Goal: Transaction & Acquisition: Purchase product/service

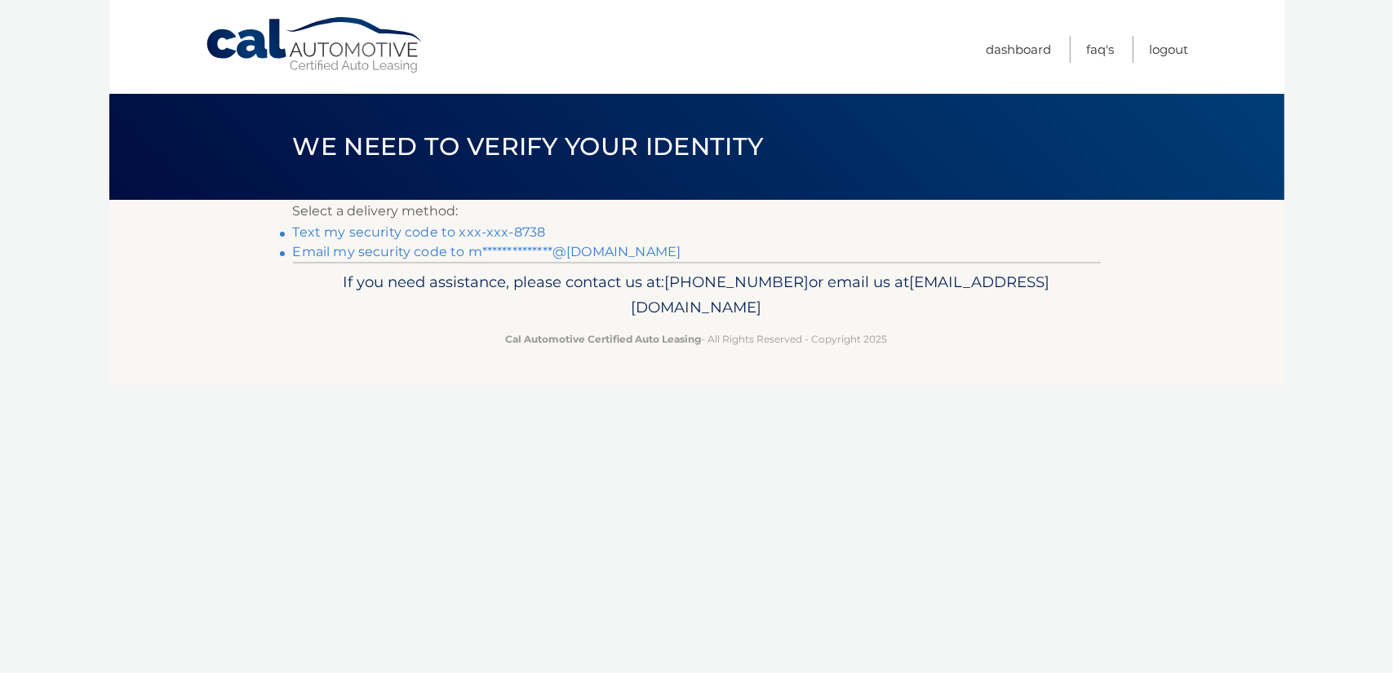
click at [468, 229] on link "Text my security code to xxx-xxx-8738" at bounding box center [419, 232] width 253 height 16
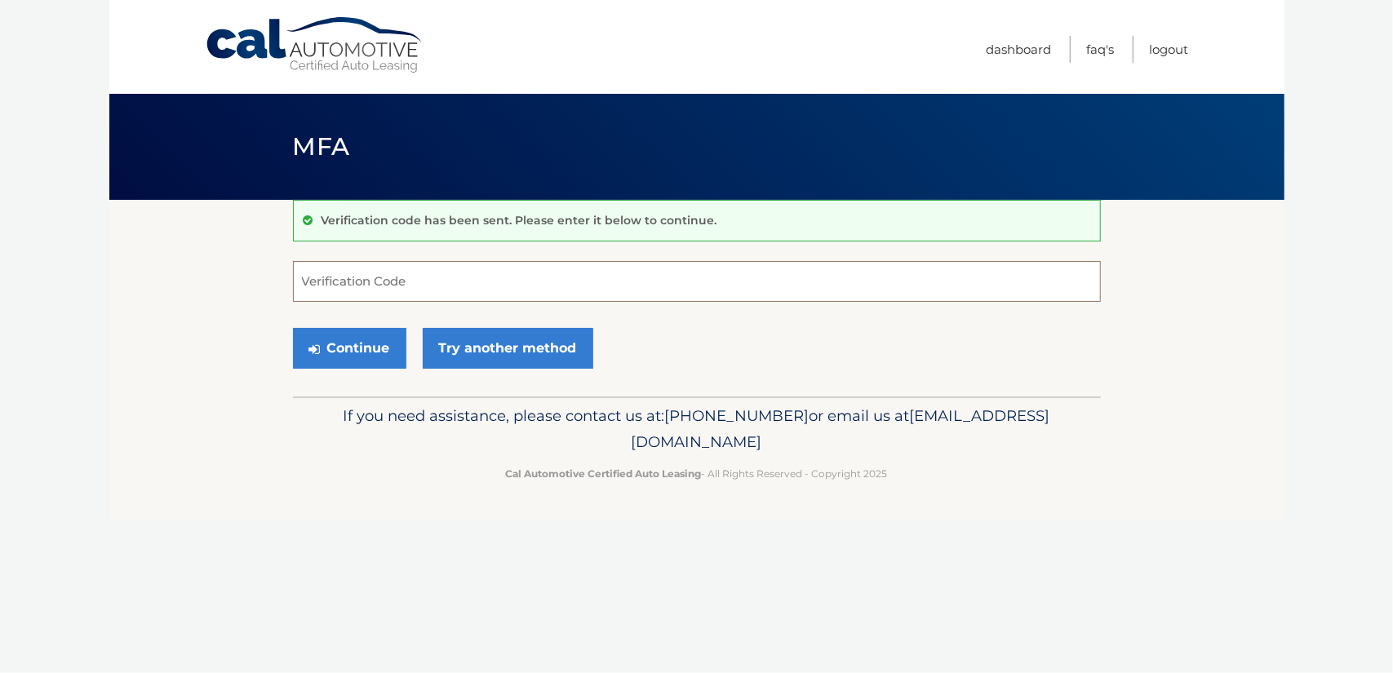
click at [353, 288] on input "Verification Code" at bounding box center [697, 281] width 808 height 41
type input "301917"
click at [359, 351] on button "Continue" at bounding box center [349, 348] width 113 height 41
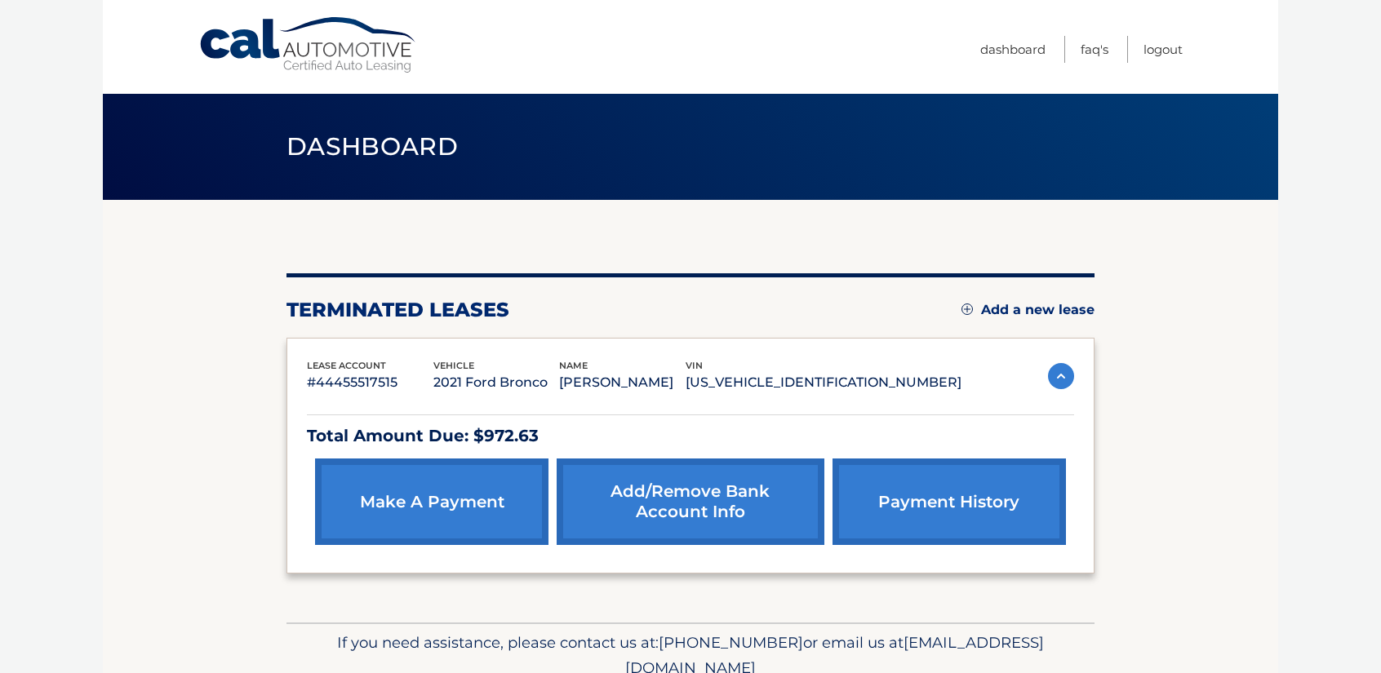
click at [442, 503] on link "make a payment" at bounding box center [431, 502] width 233 height 86
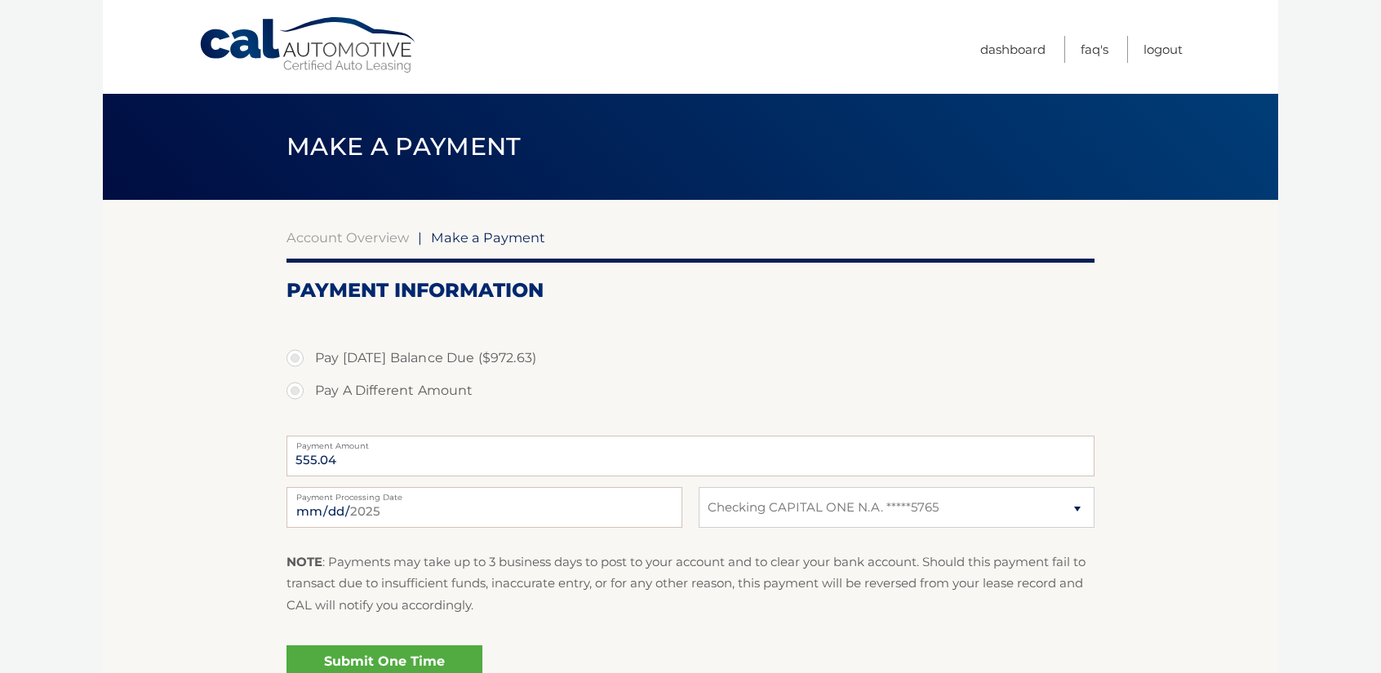
select select "ZDViODA5MmUtNTE0YS00OGUxLWJmYjctMTllYmNjM2JkOTI3"
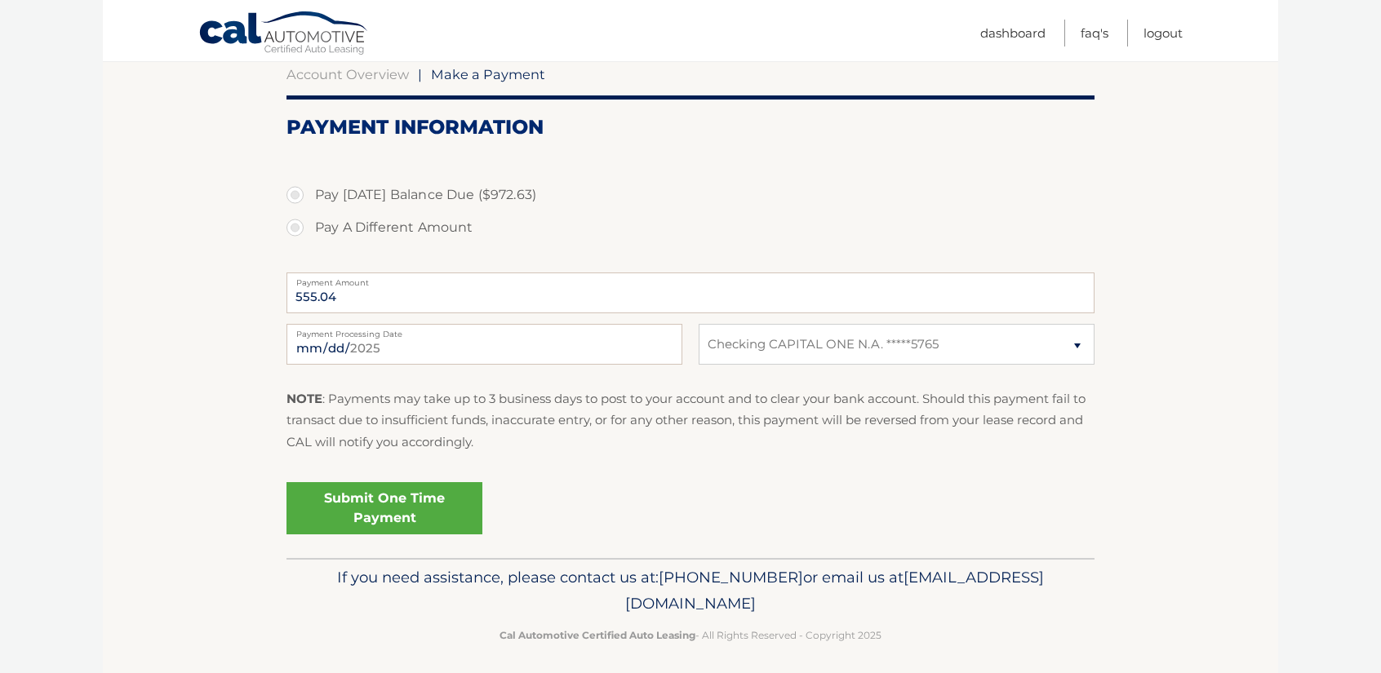
scroll to position [171, 0]
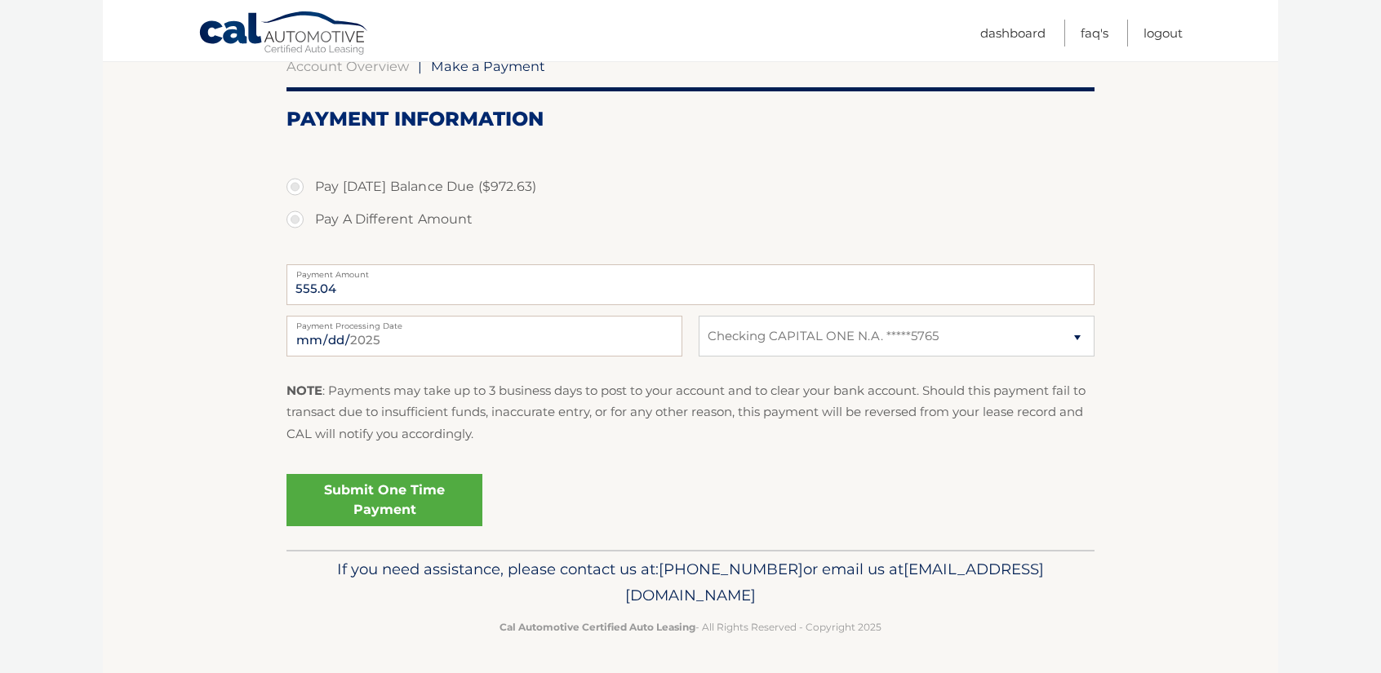
click at [434, 188] on label "Pay Today's Balance Due ($972.63)" at bounding box center [690, 187] width 808 height 33
click at [309, 188] on input "Pay Today's Balance Due ($972.63)" at bounding box center [301, 184] width 16 height 26
radio input "true"
type input "972.63"
click at [858, 336] on select "Select Bank Account Checking CAPITAL ONE N.A. *****5765" at bounding box center [896, 336] width 396 height 41
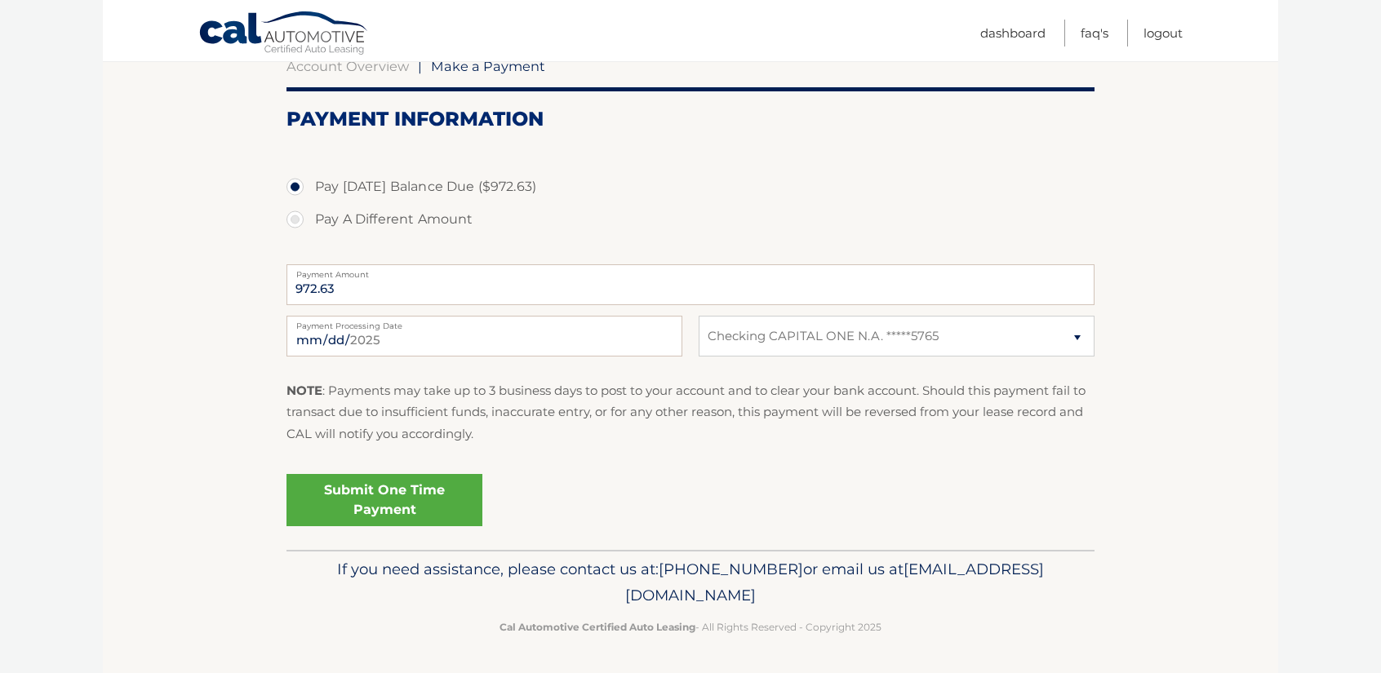
click at [783, 458] on fieldset "Pay Today's Balance Due ($972.63) Pay A Different Amount 972.63 Payment Amount …" at bounding box center [690, 345] width 808 height 408
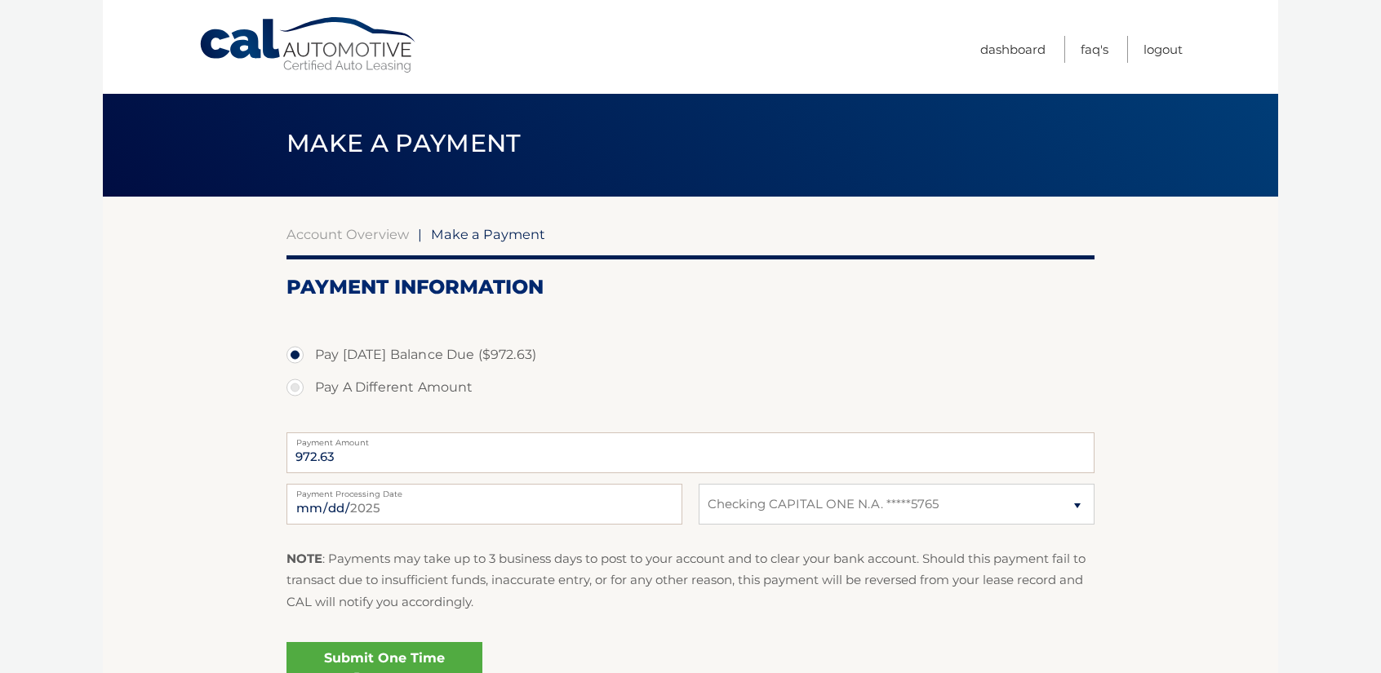
scroll to position [0, 0]
